Goal: Information Seeking & Learning: Learn about a topic

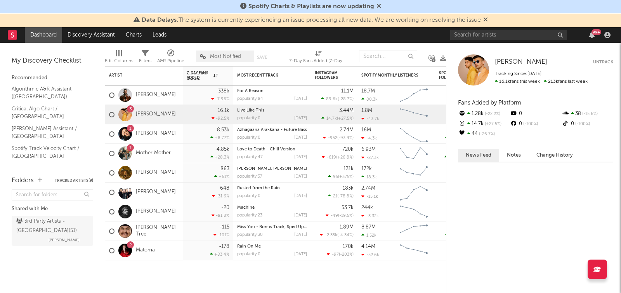
click at [258, 111] on link "Live Like This" at bounding box center [250, 110] width 27 height 4
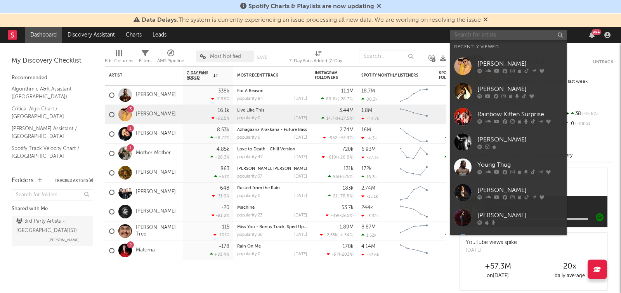
click at [484, 37] on input "text" at bounding box center [508, 35] width 116 height 10
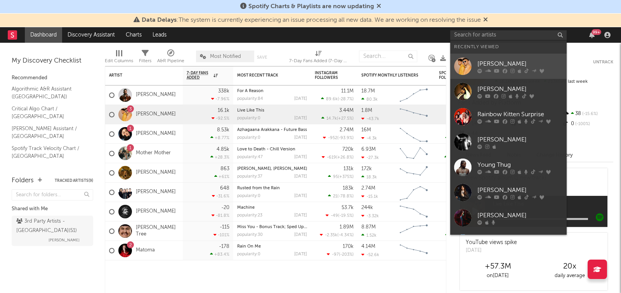
click at [488, 72] on icon at bounding box center [488, 70] width 6 height 5
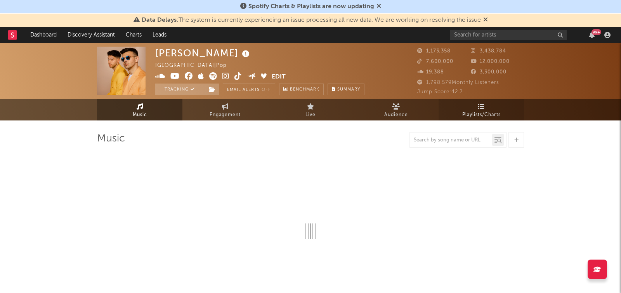
click at [481, 113] on span "Playlists/Charts" at bounding box center [481, 114] width 38 height 9
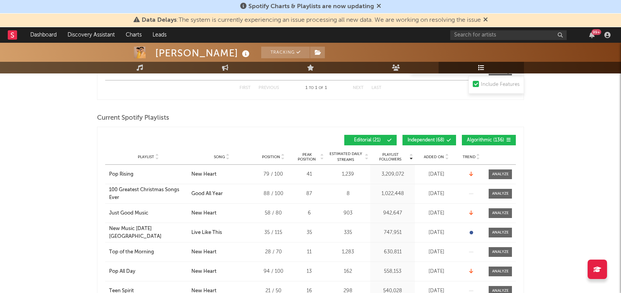
scroll to position [179, 0]
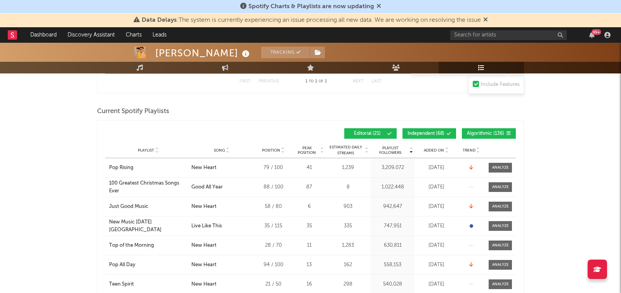
click at [442, 151] on span "Added On" at bounding box center [434, 150] width 20 height 5
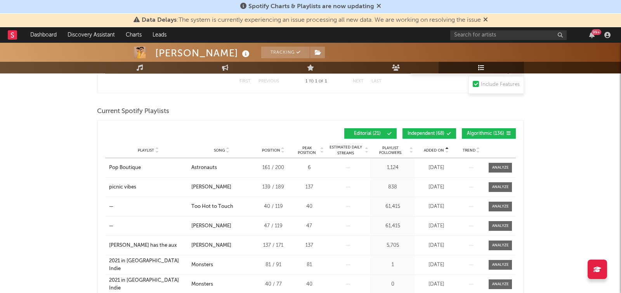
click at [442, 151] on span "Added On" at bounding box center [434, 150] width 20 height 5
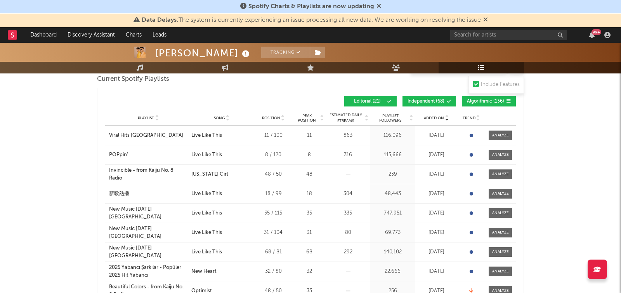
scroll to position [212, 0]
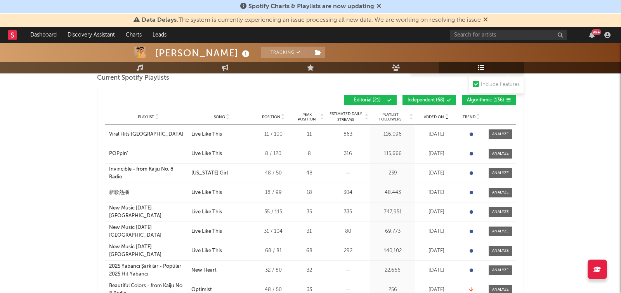
click at [416, 98] on span "Independent ( 68 )" at bounding box center [426, 100] width 37 height 5
click at [488, 98] on span "Algorithmic ( 136 )" at bounding box center [485, 100] width 37 height 5
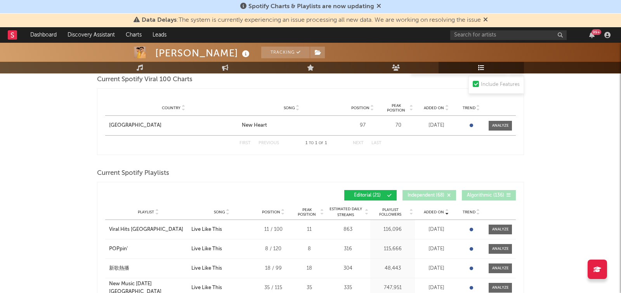
scroll to position [0, 0]
